Goal: Task Accomplishment & Management: Complete application form

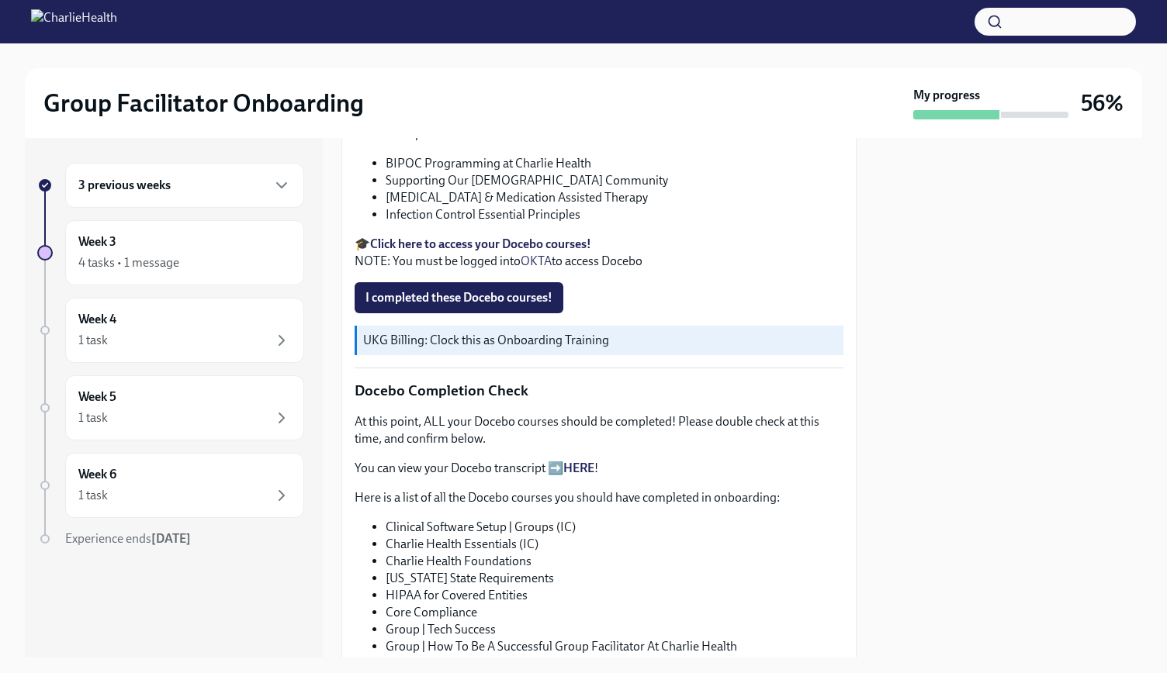
scroll to position [543, 0]
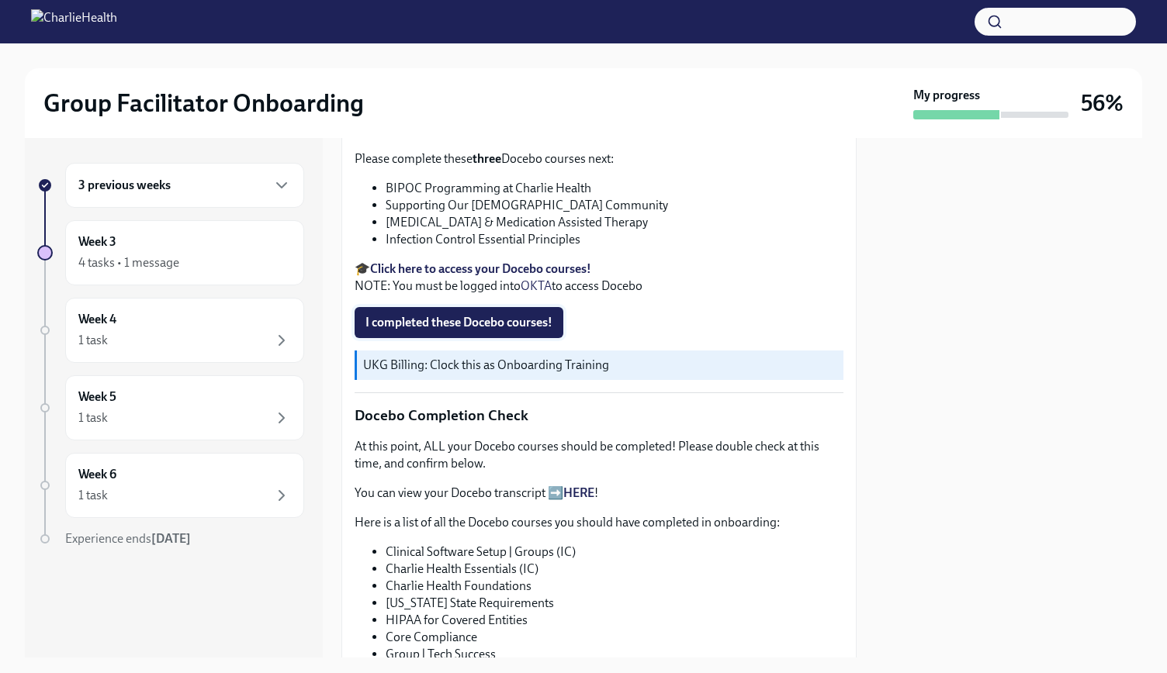
click at [515, 315] on span "I completed these Docebo courses!" at bounding box center [458, 323] width 187 height 16
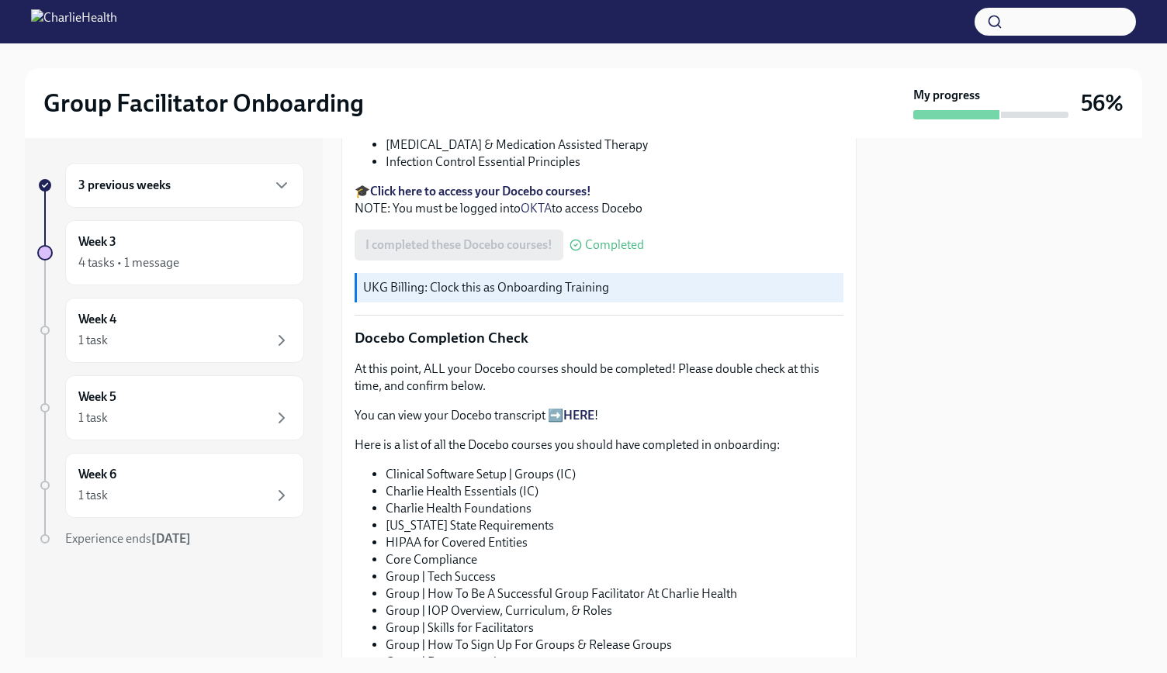
scroll to position [698, 0]
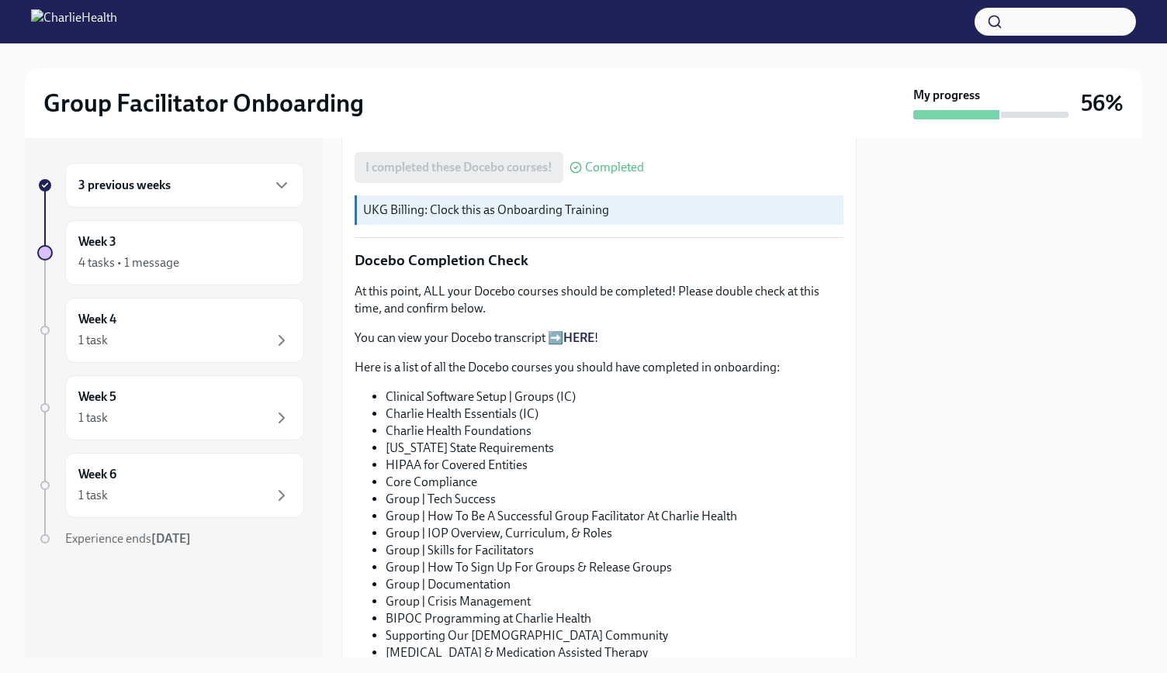
click at [576, 330] on link "HERE" at bounding box center [578, 337] width 31 height 15
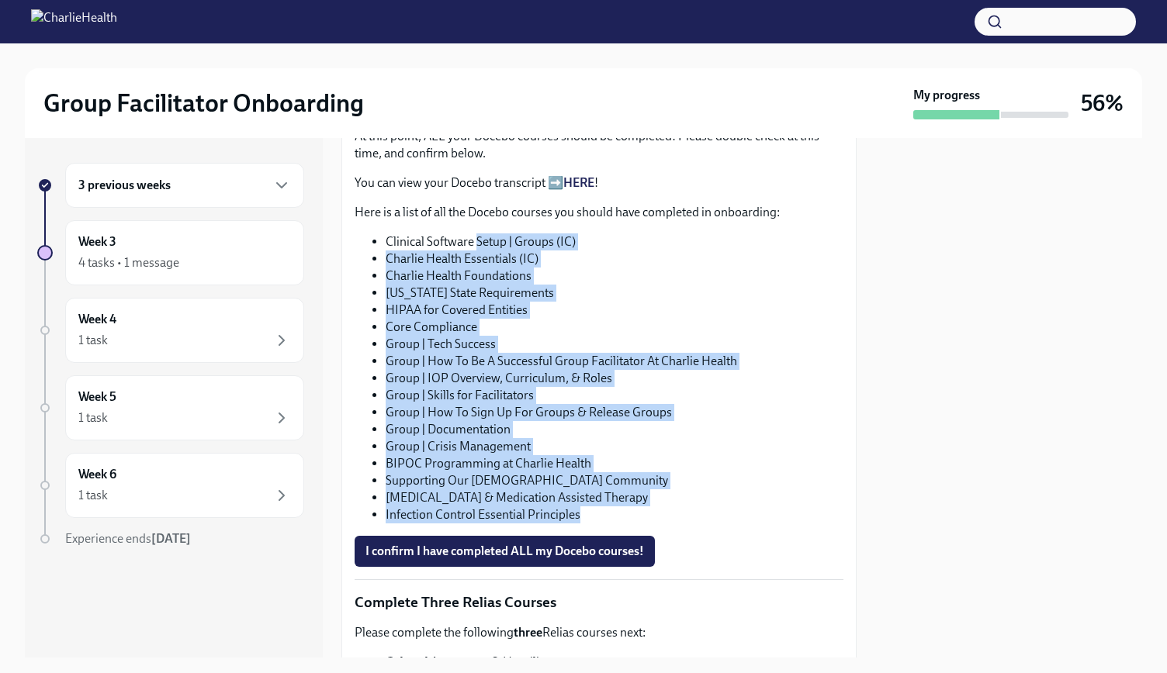
drag, startPoint x: 527, startPoint y: 495, endPoint x: 475, endPoint y: 218, distance: 281.8
click at [475, 234] on ul "Clinical Software Setup | Groups (IC) Charlie Health Essentials (IC) Charlie He…" at bounding box center [599, 379] width 489 height 290
click at [599, 387] on li "Group | Skills for Facilitators" at bounding box center [615, 395] width 458 height 17
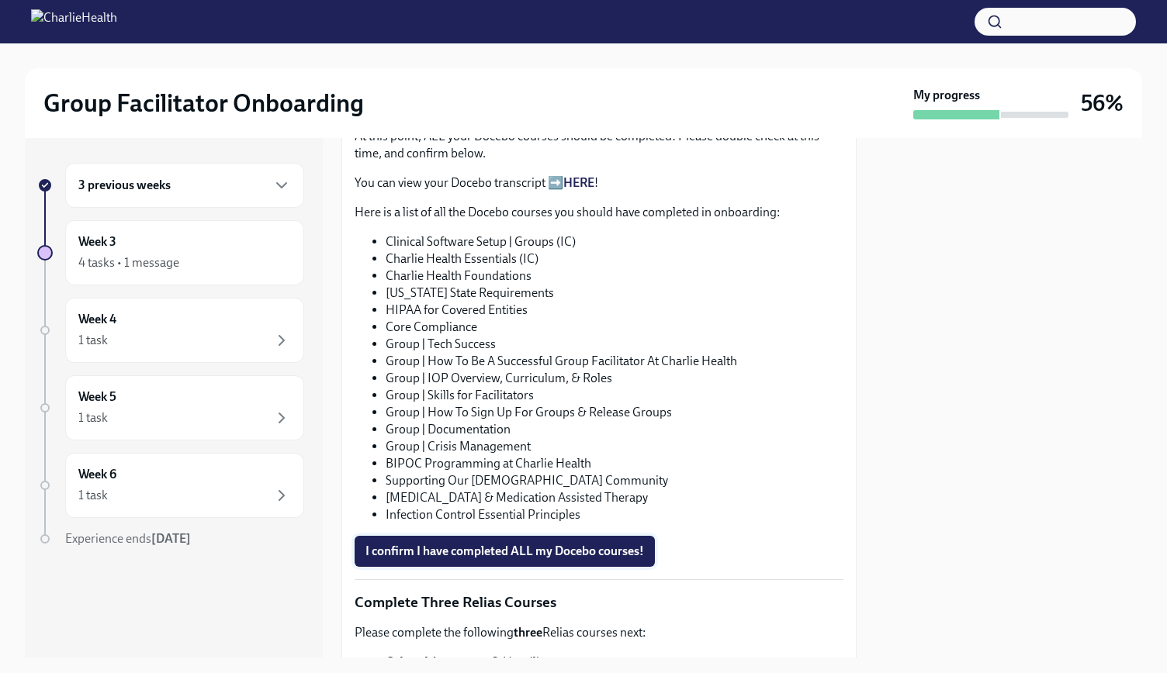
click at [610, 544] on span "I confirm I have completed ALL my Docebo courses!" at bounding box center [504, 552] width 278 height 16
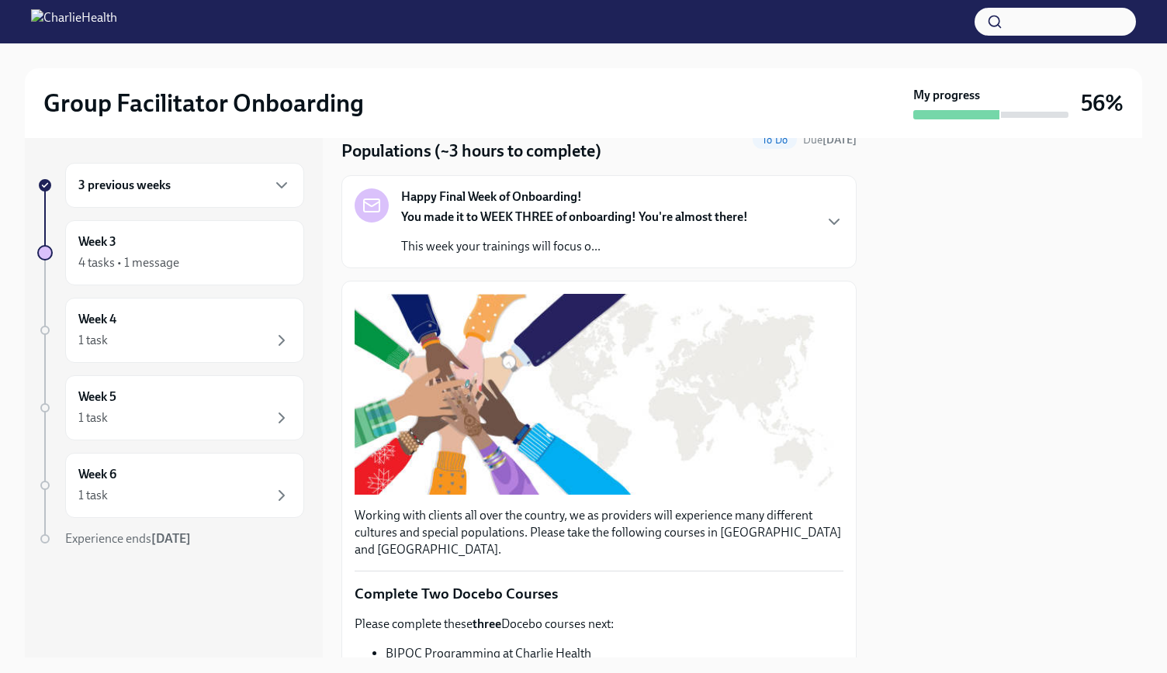
scroll to position [0, 0]
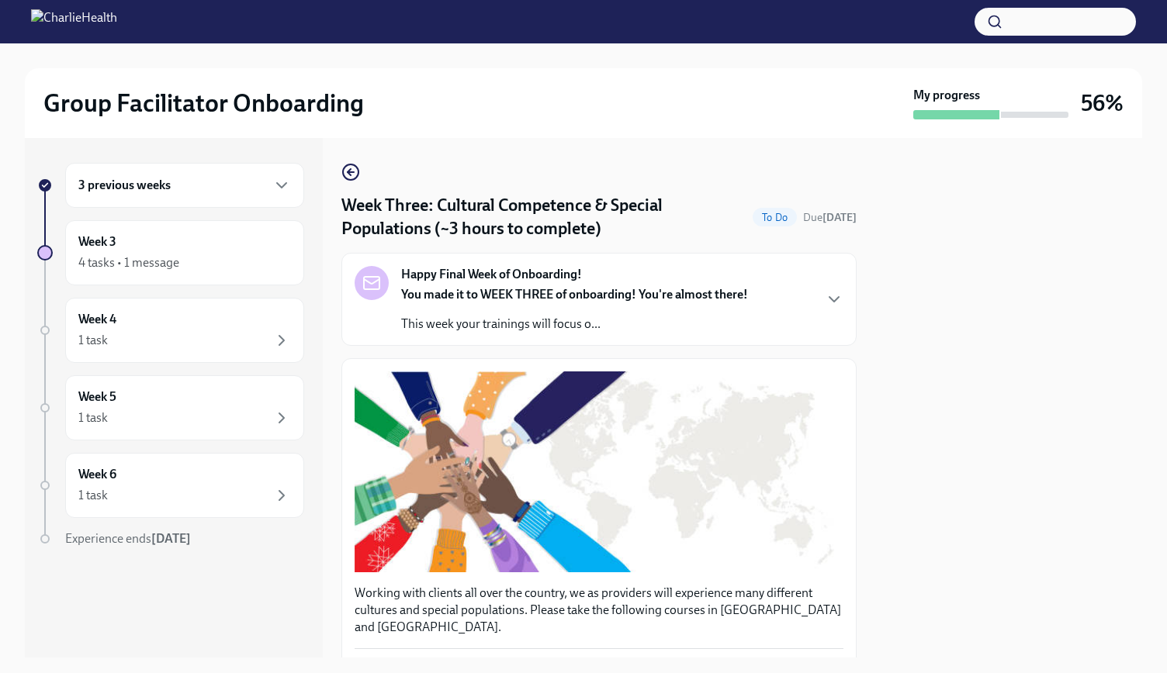
click at [825, 296] on icon "button" at bounding box center [834, 299] width 19 height 19
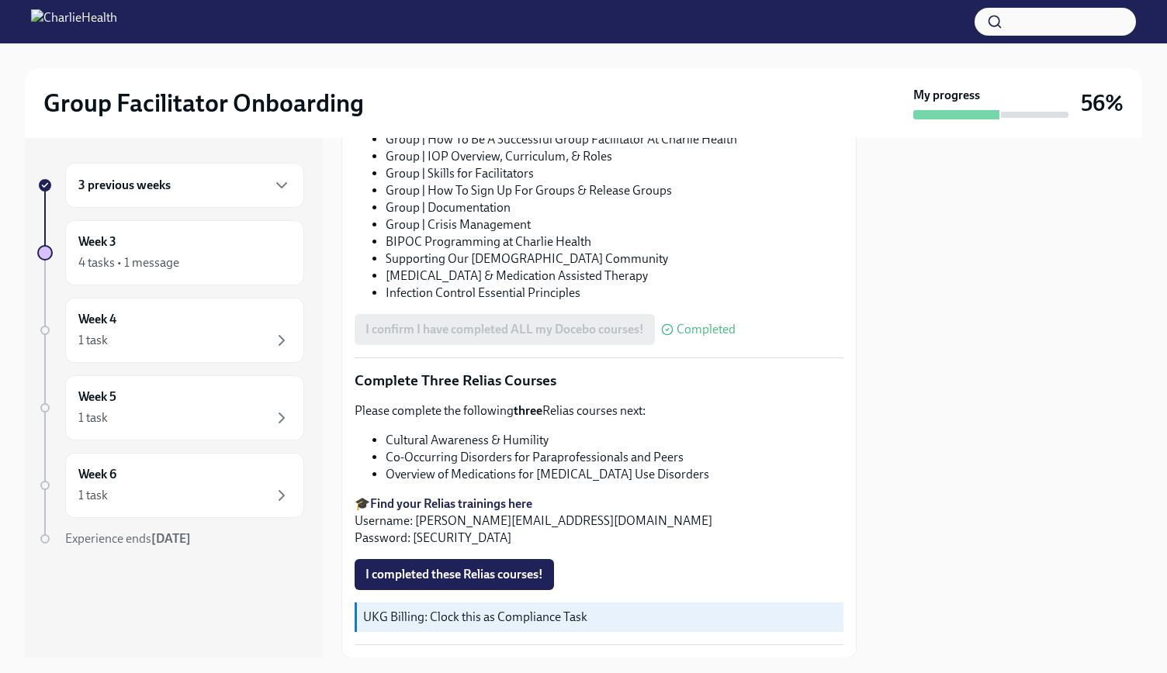
scroll to position [1547, 0]
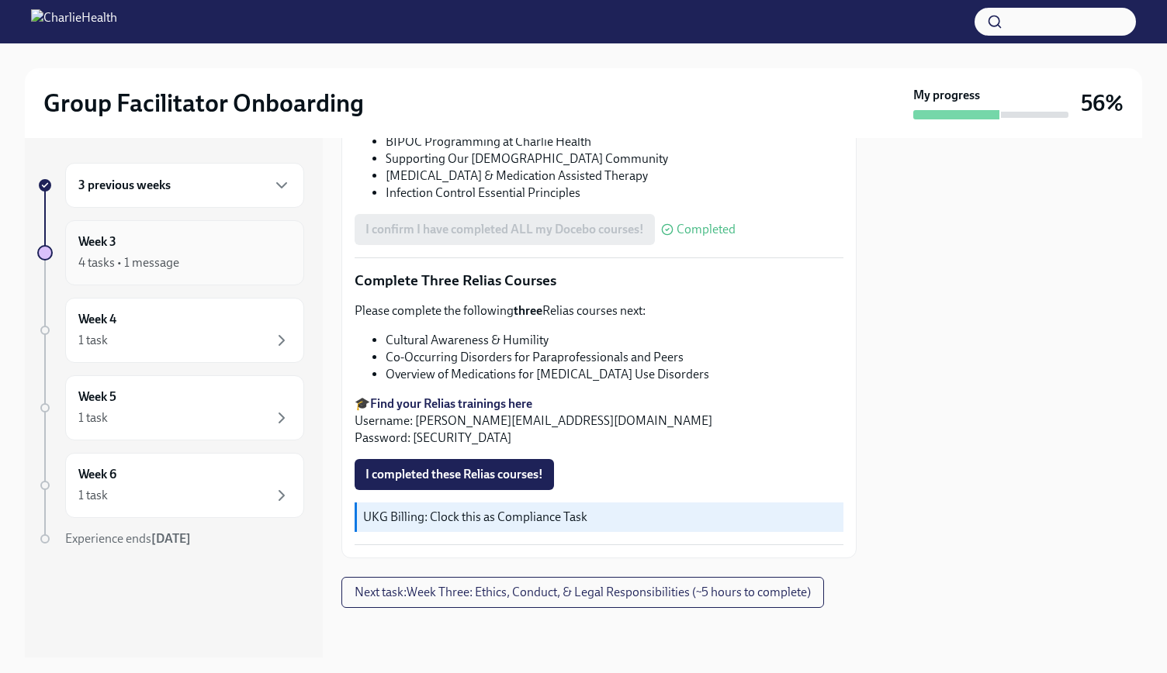
click at [126, 257] on div "4 tasks • 1 message" at bounding box center [128, 262] width 101 height 17
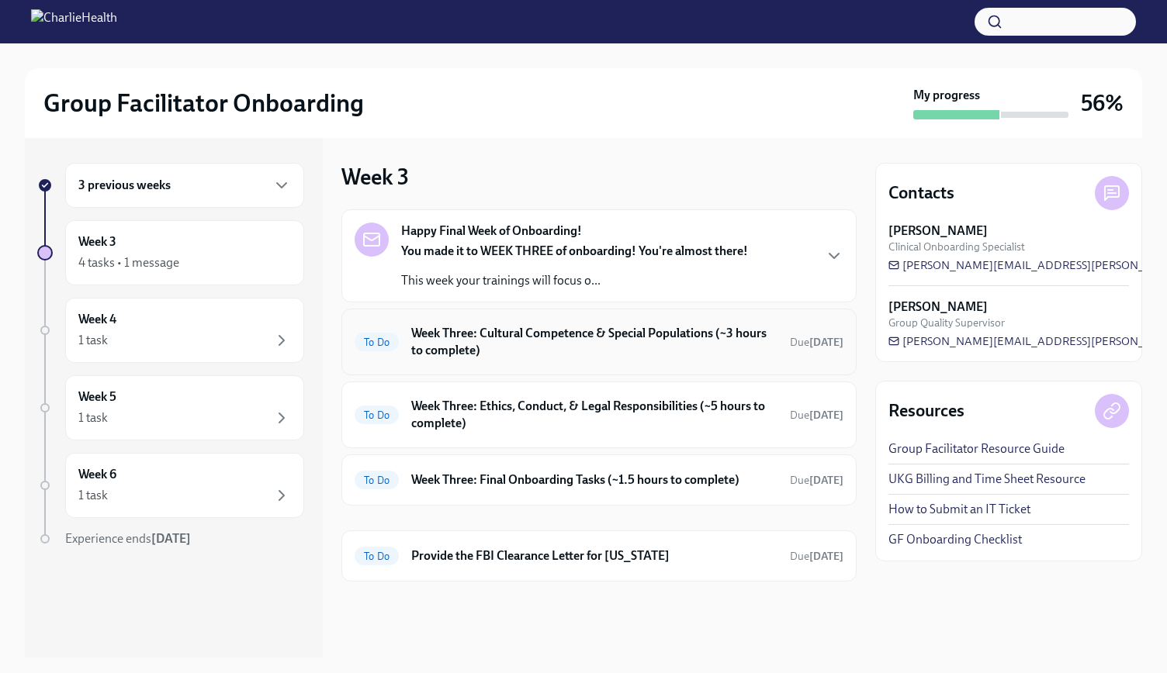
click at [697, 356] on h6 "Week Three: Cultural Competence & Special Populations (~3 hours to complete)" at bounding box center [594, 342] width 366 height 34
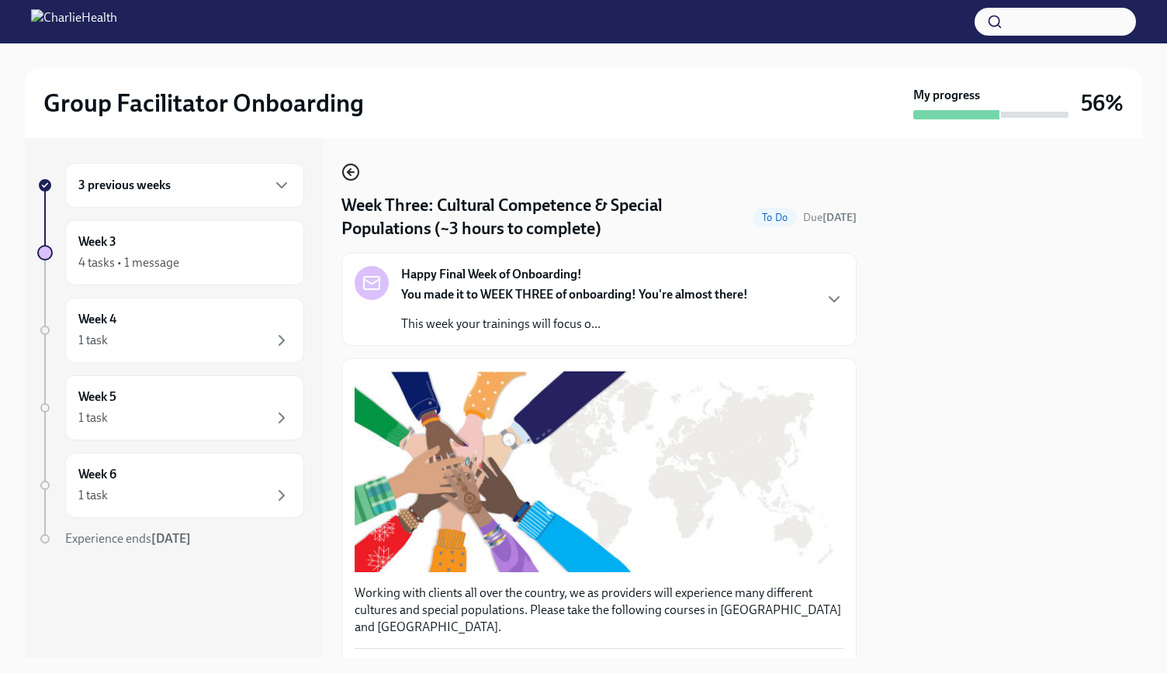
click at [351, 172] on icon "button" at bounding box center [351, 172] width 6 height 0
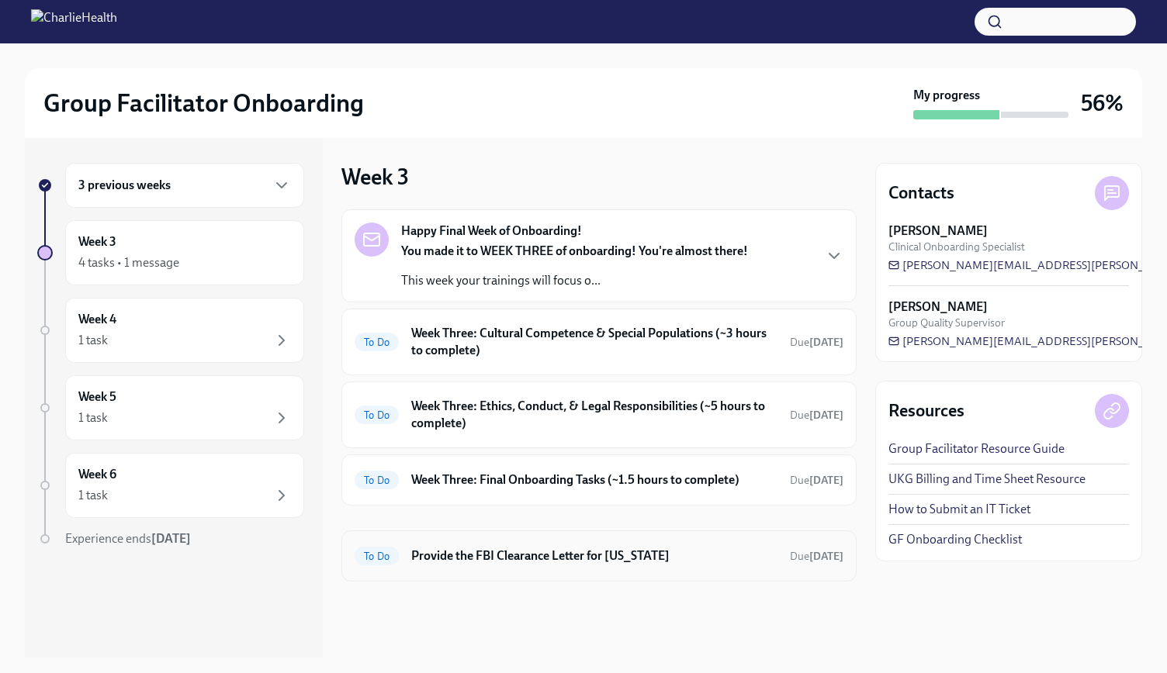
click at [688, 564] on div "To Do Provide the FBI Clearance Letter for Pennsylvania Due Oct 28th" at bounding box center [599, 556] width 489 height 25
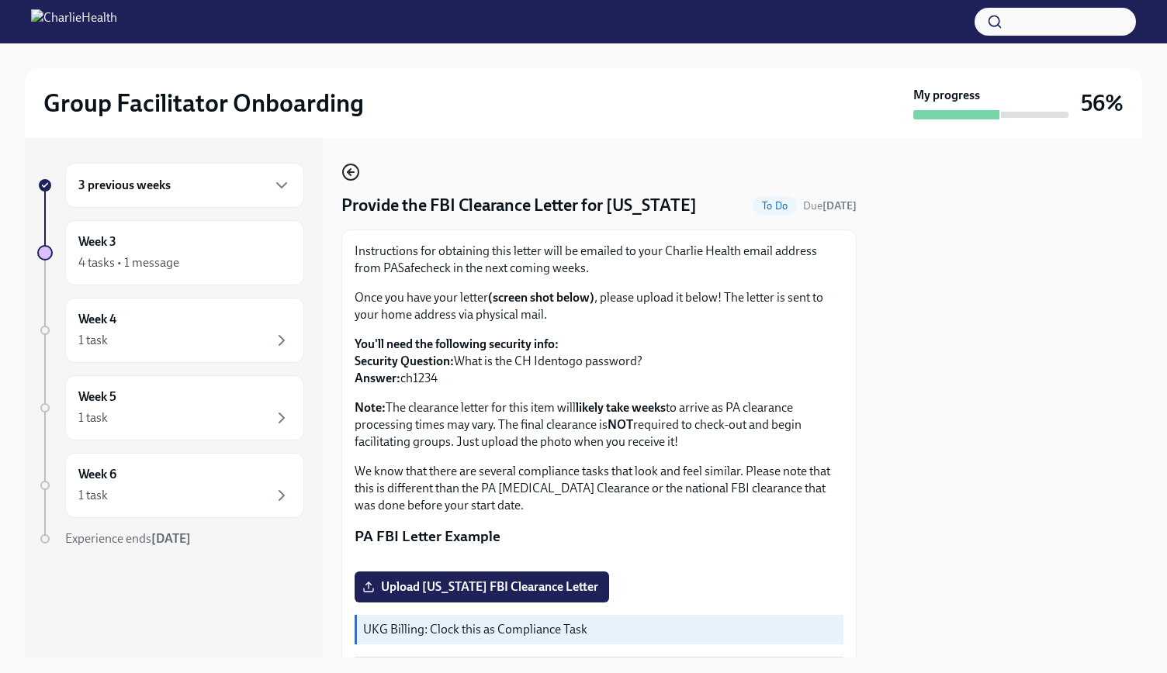
click at [352, 167] on icon "button" at bounding box center [350, 172] width 19 height 19
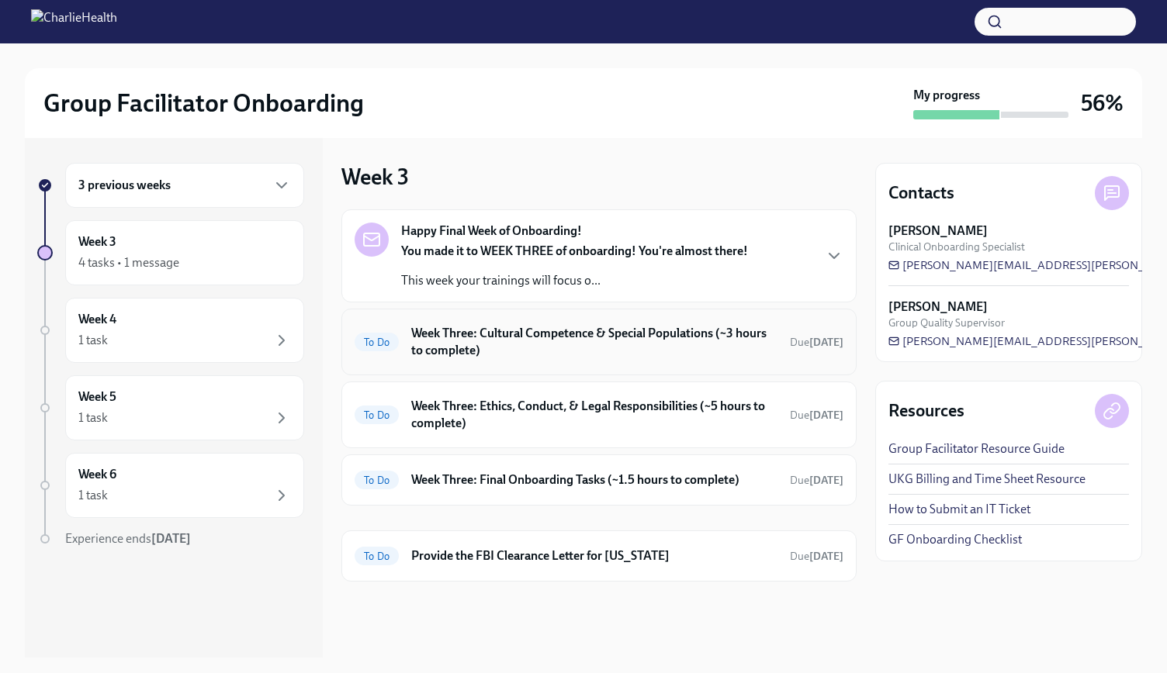
click at [703, 348] on h6 "Week Three: Cultural Competence & Special Populations (~3 hours to complete)" at bounding box center [594, 342] width 366 height 34
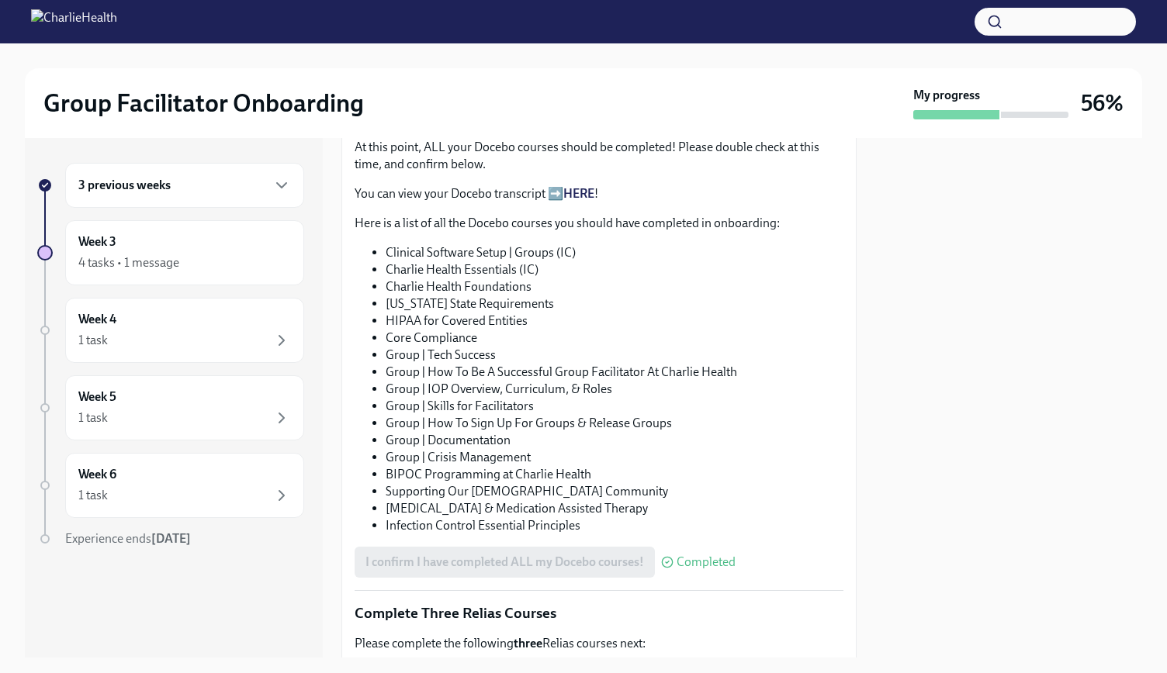
scroll to position [1153, 0]
